Goal: Navigation & Orientation: Find specific page/section

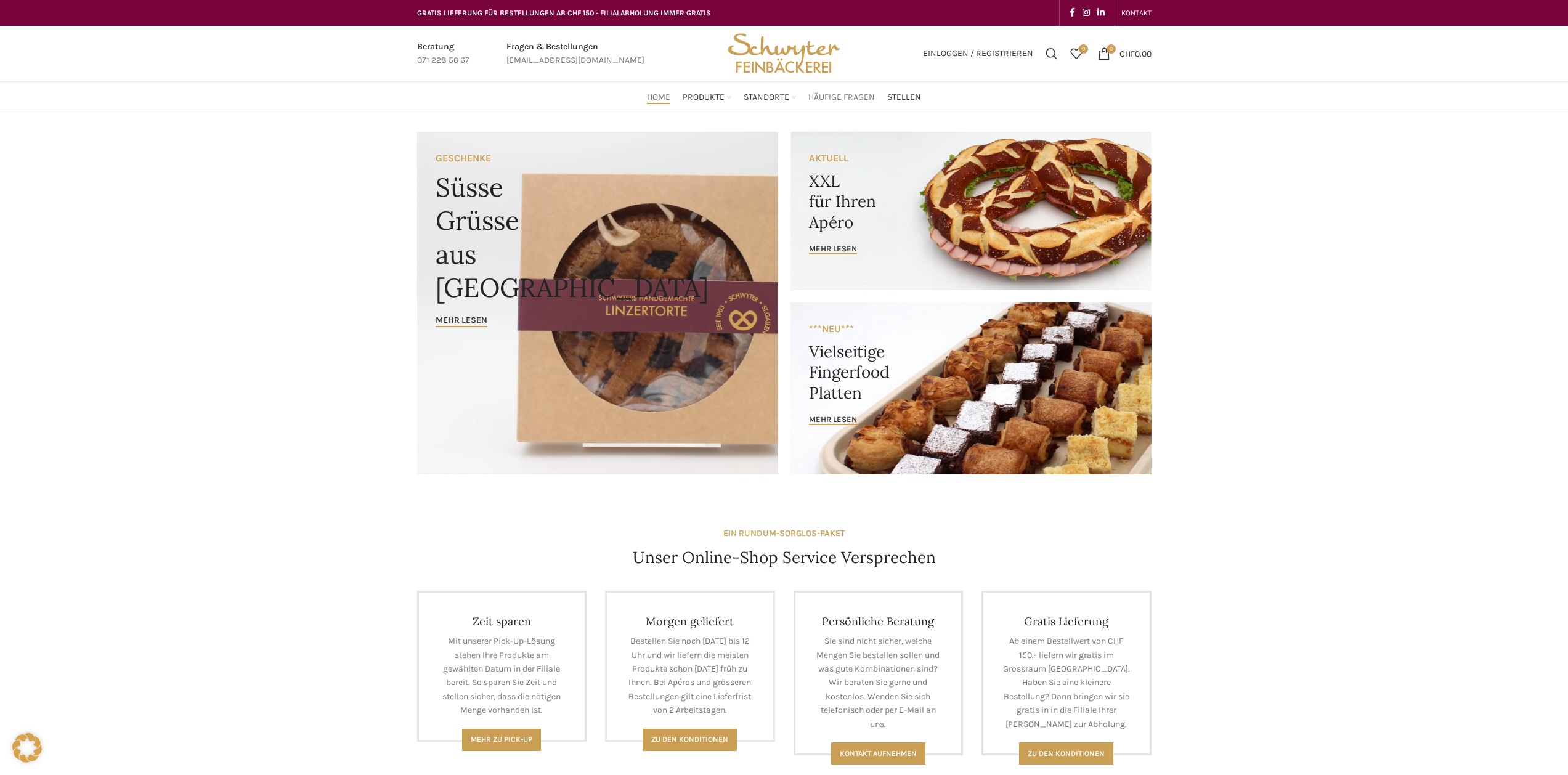
click at [812, 95] on span "Häufige Fragen" at bounding box center [842, 98] width 67 height 12
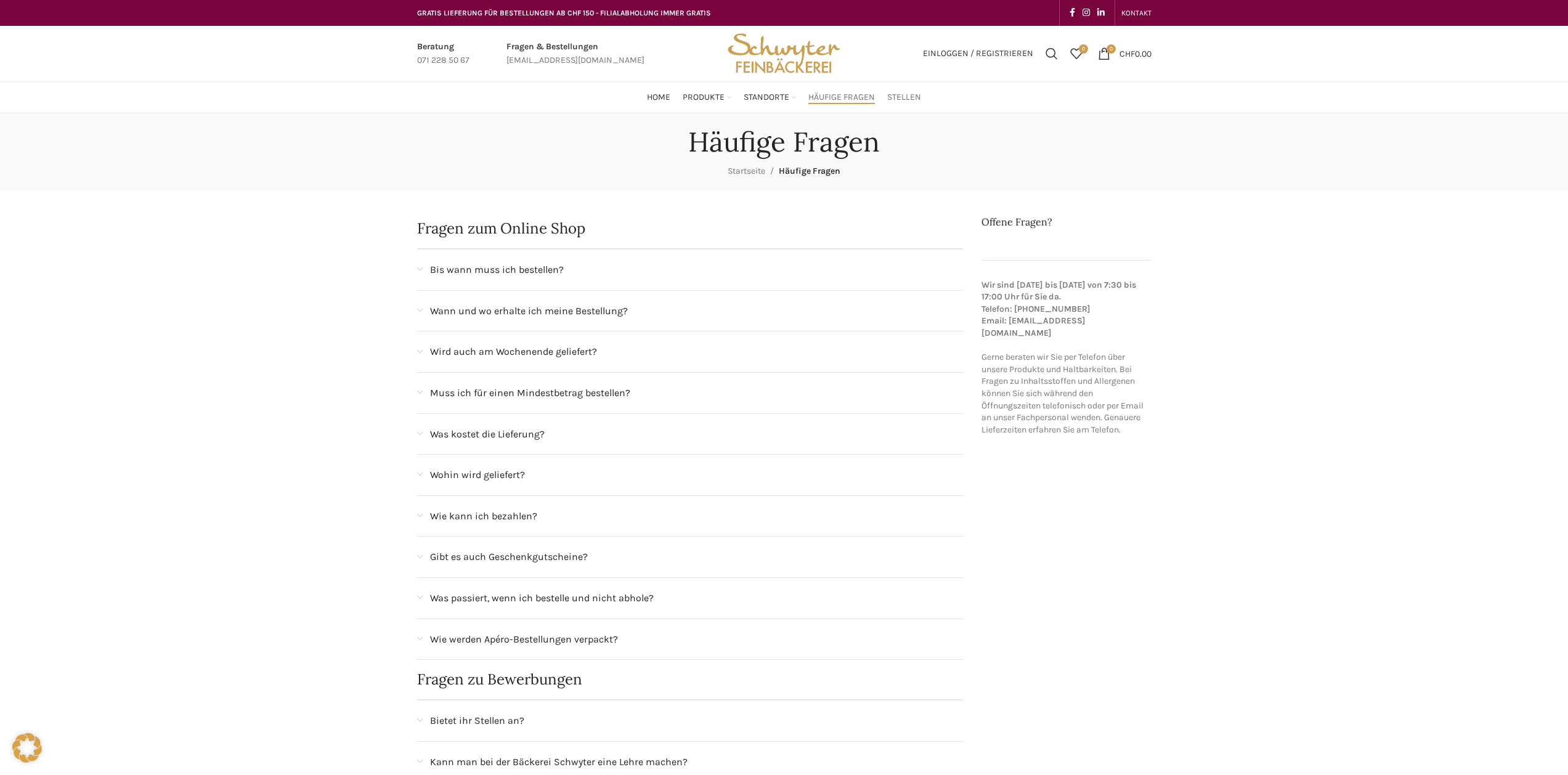
click at [919, 98] on span "Stellen" at bounding box center [904, 98] width 34 height 12
